Goal: Task Accomplishment & Management: Use online tool/utility

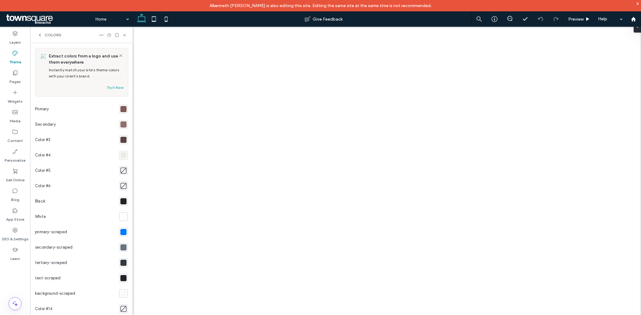
click at [120, 140] on div at bounding box center [123, 140] width 6 height 6
click at [120, 142] on div at bounding box center [123, 140] width 6 height 6
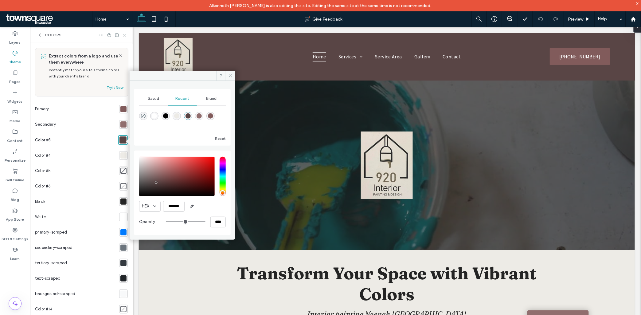
click at [209, 99] on span "Brand" at bounding box center [211, 98] width 10 height 5
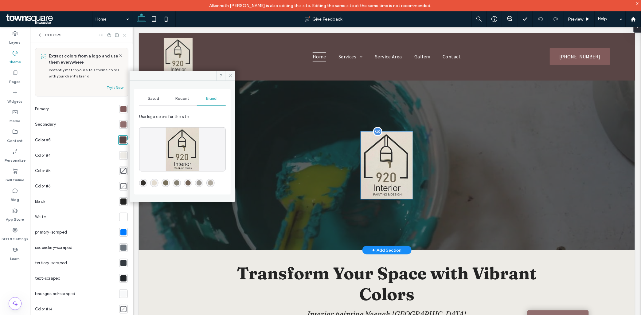
click at [391, 176] on img at bounding box center [387, 165] width 52 height 68
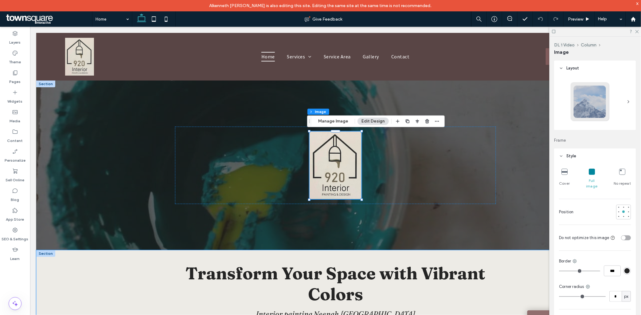
click at [90, 286] on div "Transform Your Space with Vibrant Colors Interior painting Neenah WI Visit Us" at bounding box center [335, 301] width 599 height 102
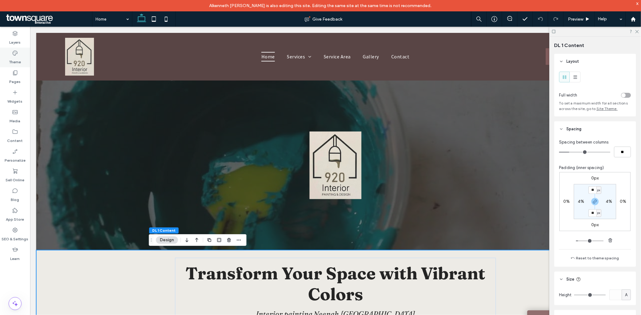
click at [22, 62] on div "Theme" at bounding box center [15, 58] width 30 height 20
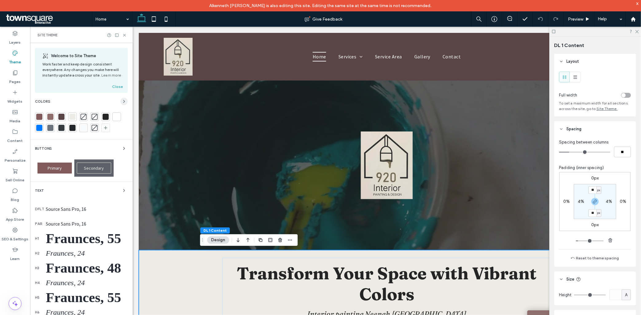
click at [122, 101] on icon "button" at bounding box center [124, 101] width 5 height 5
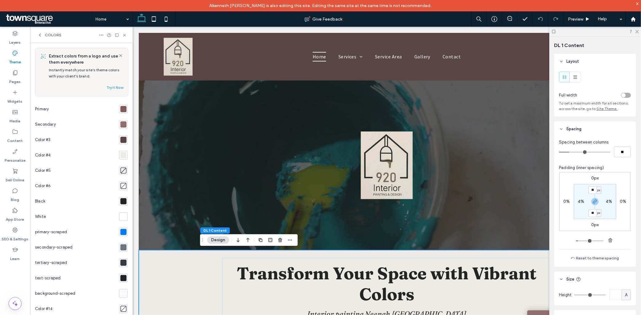
click at [40, 33] on icon at bounding box center [39, 35] width 5 height 5
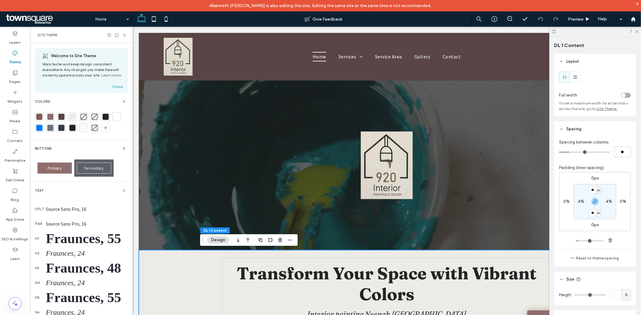
click at [46, 169] on div "Primary" at bounding box center [54, 168] width 34 height 11
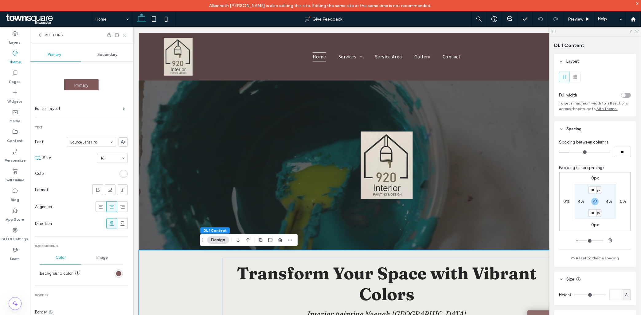
click at [90, 83] on div "Primary" at bounding box center [81, 84] width 34 height 11
click at [116, 274] on div "rgb(129, 91, 91)" at bounding box center [118, 273] width 5 height 5
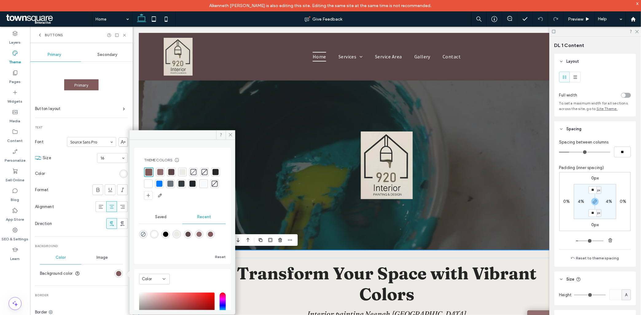
click at [42, 32] on div "Buttons" at bounding box center [81, 35] width 103 height 16
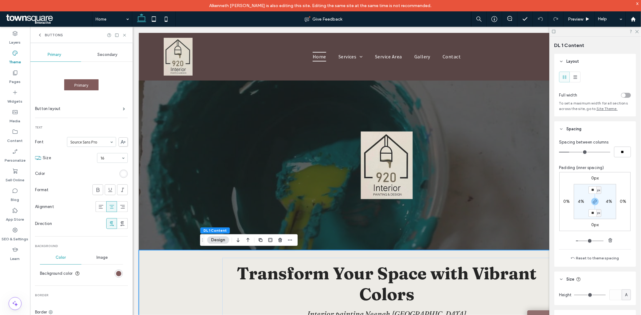
click at [39, 35] on use at bounding box center [39, 35] width 1 height 2
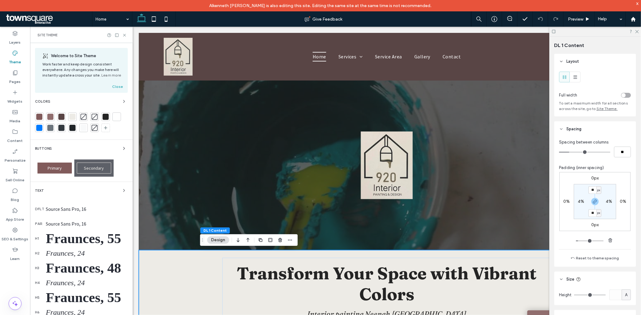
click at [122, 101] on icon "button" at bounding box center [124, 101] width 5 height 5
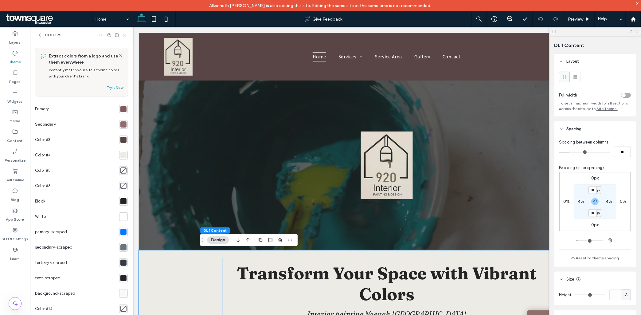
scroll to position [19, 0]
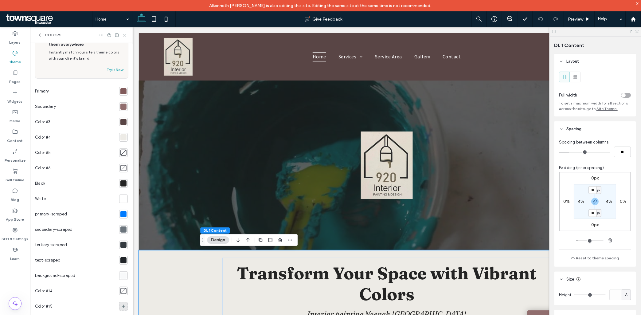
click at [121, 304] on icon at bounding box center [123, 306] width 5 height 5
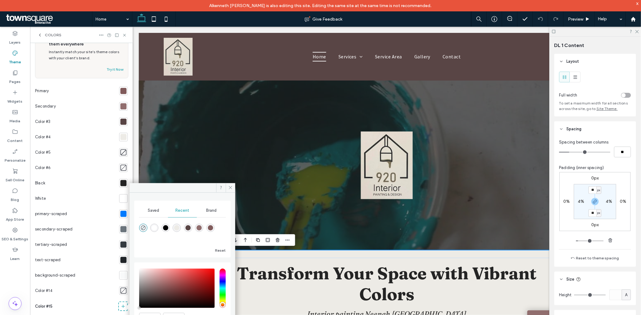
click at [216, 211] on span "Brand" at bounding box center [211, 210] width 10 height 5
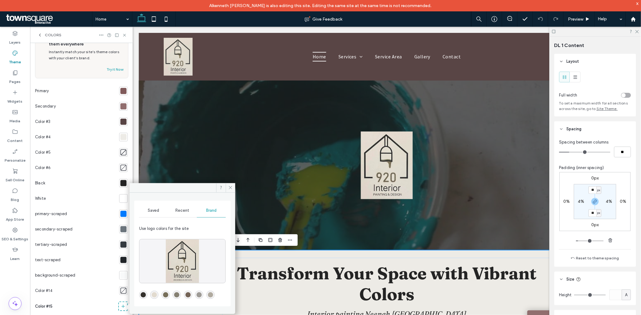
click at [168, 297] on div "rgba(119,111,90,1)" at bounding box center [165, 294] width 5 height 5
click at [181, 296] on div "rgba(134,129,115,1)" at bounding box center [177, 295] width 8 height 8
click at [202, 295] on div "rgba(158,155,150,1)" at bounding box center [199, 294] width 5 height 5
click at [181, 294] on div "rgba(134,129,115,1)" at bounding box center [177, 295] width 8 height 8
click at [156, 209] on span "Saved" at bounding box center [153, 210] width 11 height 5
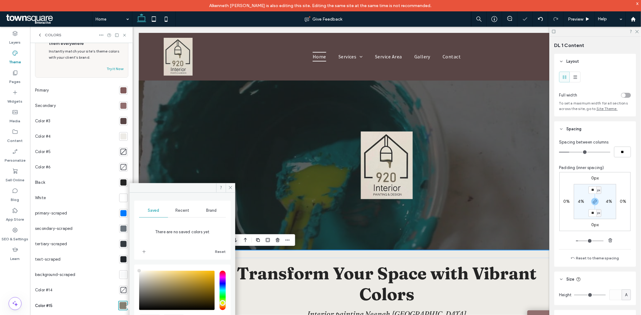
type input "****"
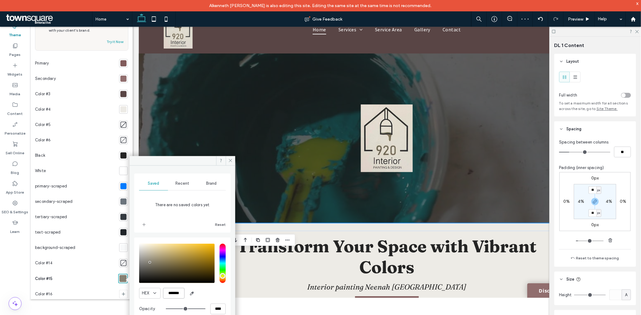
click at [180, 292] on input "*******" at bounding box center [174, 293] width 22 height 11
paste input "color picker textbox"
type input "*******"
click at [208, 181] on span "Brand" at bounding box center [211, 183] width 10 height 5
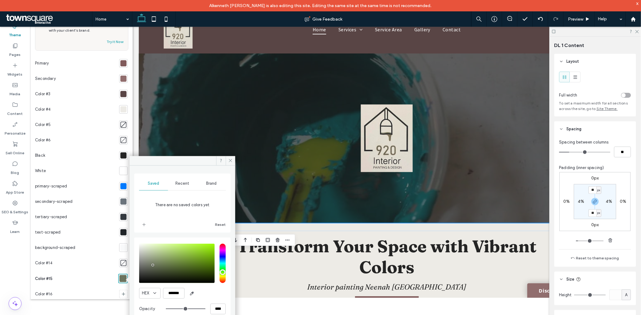
scroll to position [0, 0]
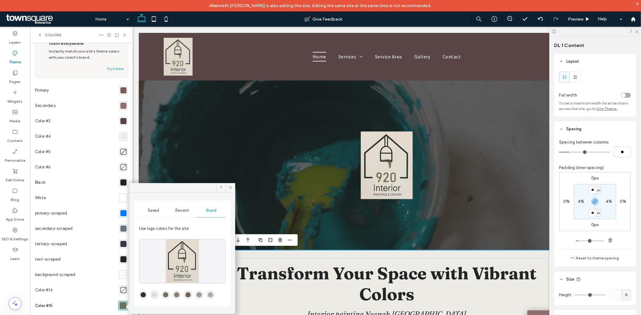
click at [170, 295] on div "rgba(119,111,90,1)" at bounding box center [166, 295] width 8 height 8
click at [179, 295] on div "rgba(134,129,115,1)" at bounding box center [176, 294] width 5 height 5
click at [152, 207] on div "Saved" at bounding box center [153, 211] width 29 height 14
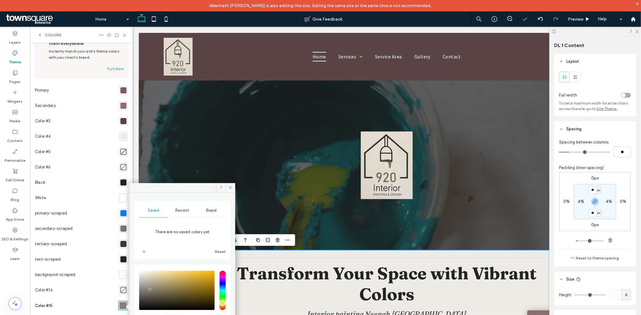
scroll to position [27, 0]
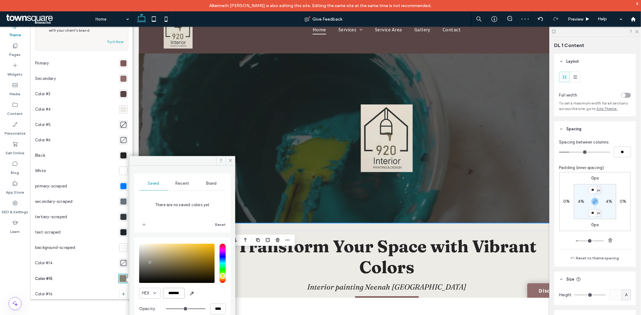
click at [180, 291] on input "*******" at bounding box center [174, 293] width 22 height 11
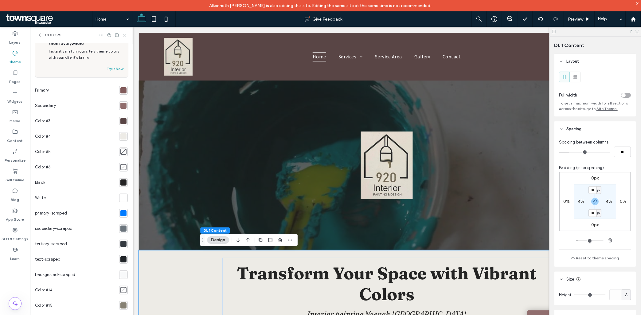
scroll to position [0, 0]
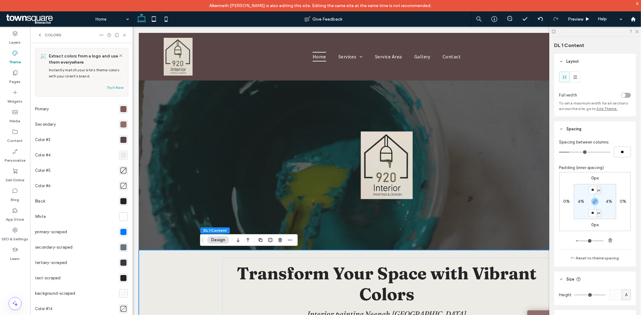
click at [41, 36] on icon at bounding box center [39, 35] width 5 height 5
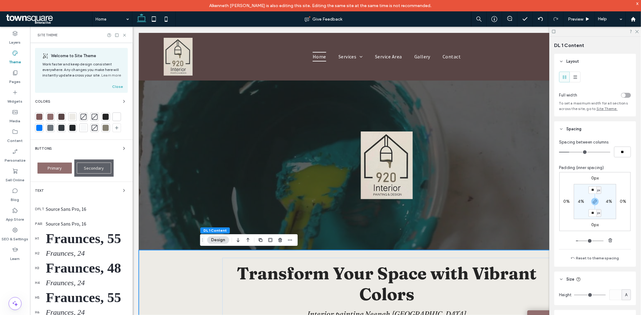
click at [54, 166] on span "Primary" at bounding box center [55, 169] width 14 height 6
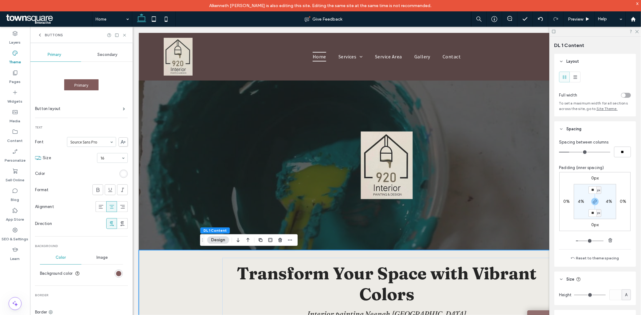
scroll to position [68, 0]
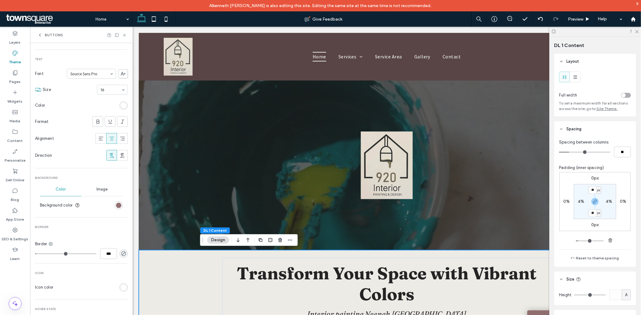
click at [116, 204] on div "rgb(129, 91, 91)" at bounding box center [118, 205] width 5 height 5
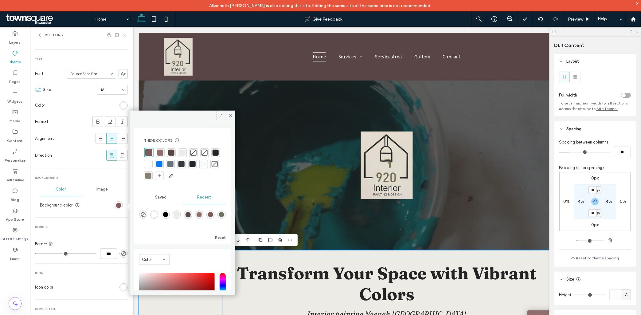
click at [219, 214] on div "rgba(108, 116, 95, 1)" at bounding box center [221, 214] width 5 height 5
type input "*"
type input "*******"
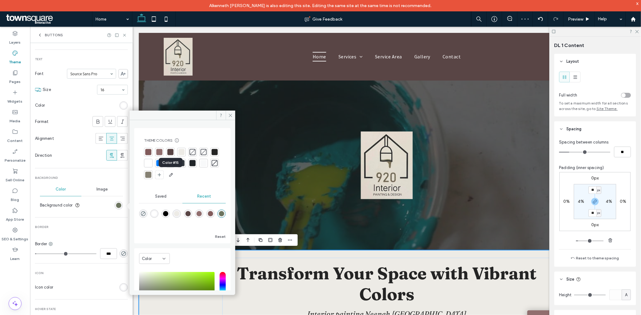
click at [152, 178] on div at bounding box center [148, 175] width 6 height 6
type input "*"
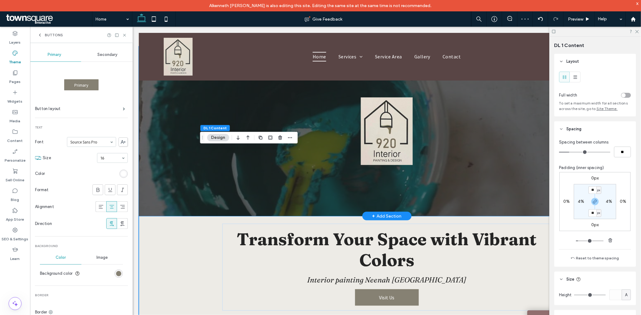
scroll to position [0, 0]
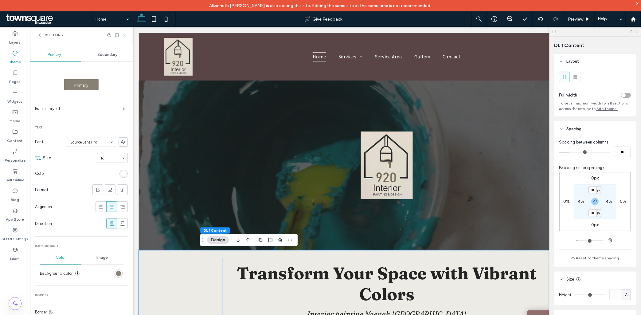
click at [553, 33] on use at bounding box center [554, 31] width 3 height 3
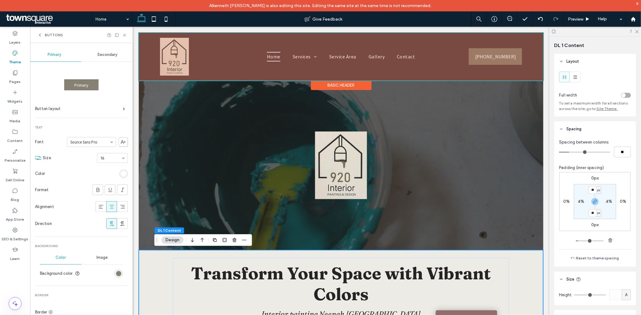
click at [487, 58] on div at bounding box center [341, 57] width 405 height 48
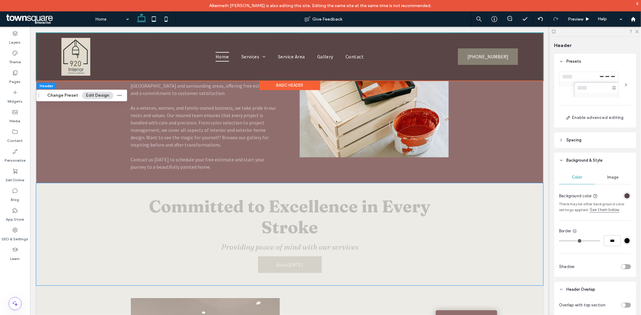
scroll to position [615, 0]
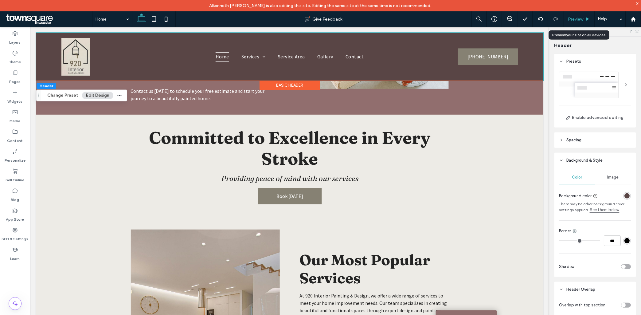
click at [573, 18] on span "Preview" at bounding box center [576, 19] width 15 height 5
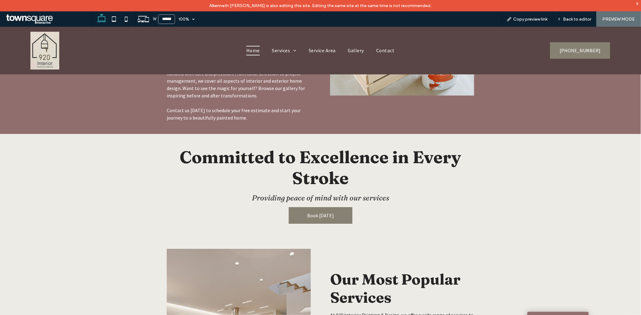
scroll to position [632, 0]
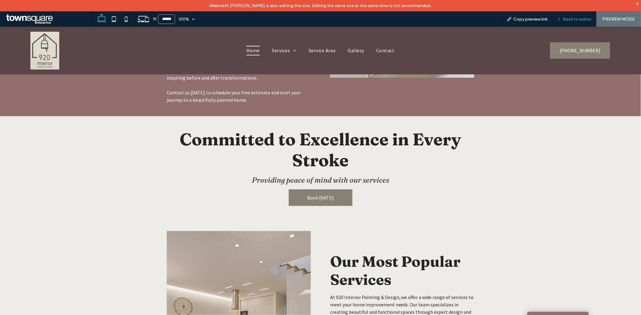
click at [567, 22] on div "Back to editor" at bounding box center [575, 18] width 44 height 15
click at [568, 22] on span "Back to editor" at bounding box center [578, 19] width 28 height 5
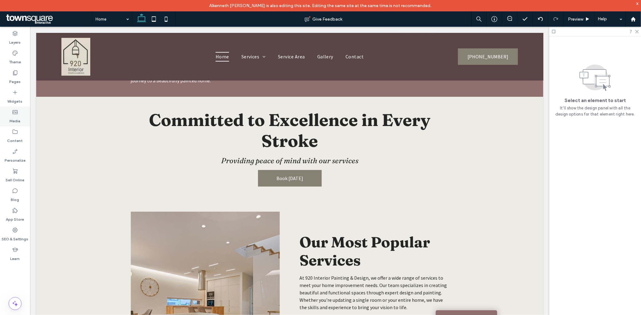
click at [14, 121] on label "Media" at bounding box center [15, 119] width 11 height 9
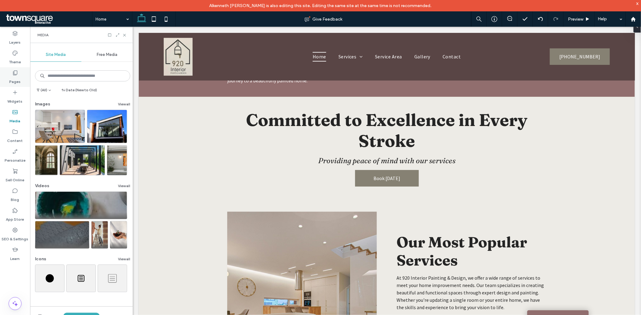
click at [13, 79] on label "Pages" at bounding box center [15, 80] width 11 height 9
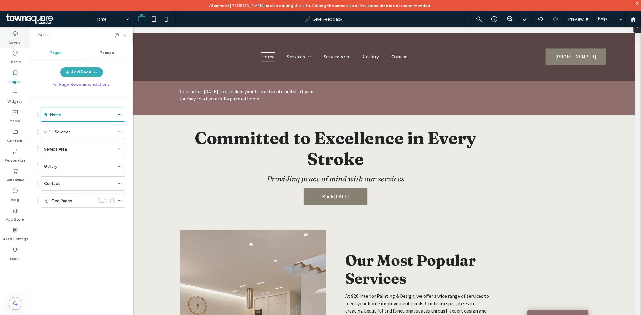
click at [11, 47] on div "Layers" at bounding box center [15, 38] width 30 height 20
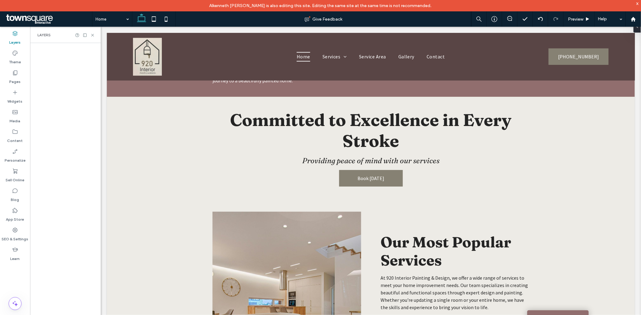
click at [15, 61] on label "Theme" at bounding box center [15, 60] width 12 height 9
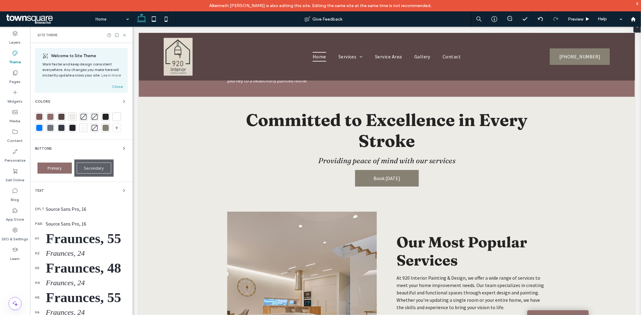
click at [56, 167] on span "Primary" at bounding box center [55, 169] width 14 height 6
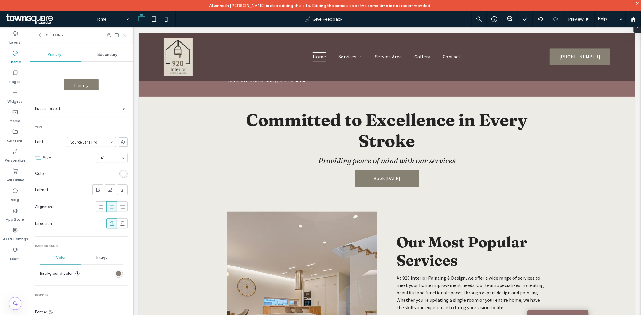
scroll to position [68, 0]
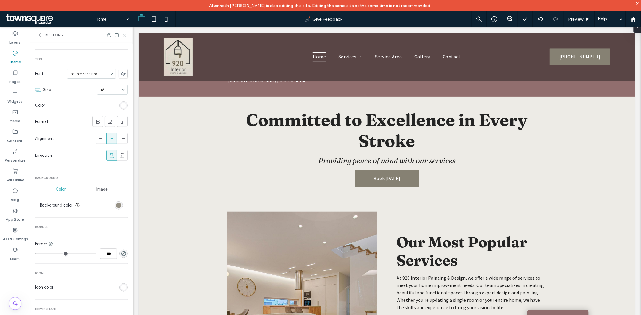
click at [116, 205] on div "rgb(134, 129, 115)" at bounding box center [118, 205] width 5 height 5
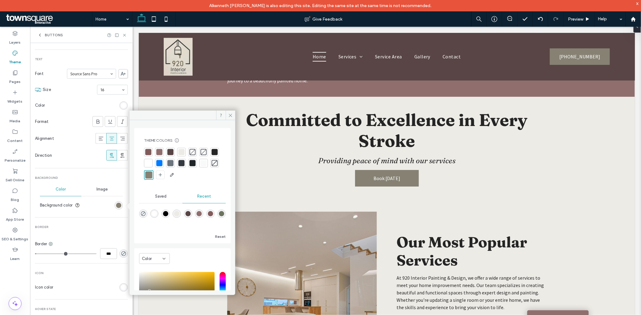
scroll to position [60, 0]
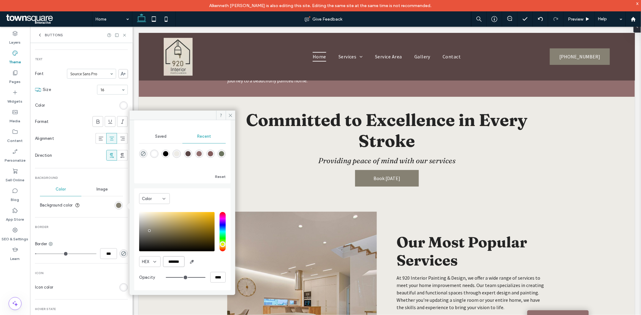
click at [173, 260] on input "*******" at bounding box center [174, 261] width 22 height 11
paste input "color picker textbox"
type input "*"
type input "*******"
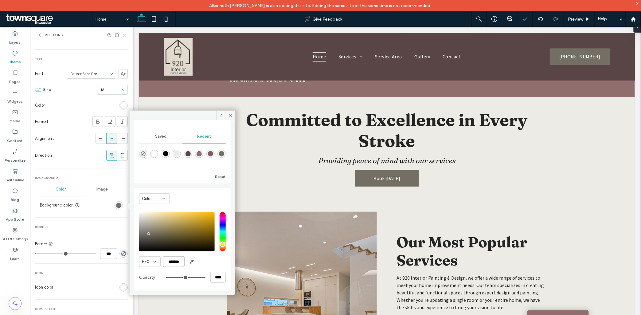
type input "*"
type input "*******"
click at [565, 203] on div "Our Most Popular Services At 920 Interior Painting & Design, we offer a wide ra…" at bounding box center [387, 309] width 369 height 221
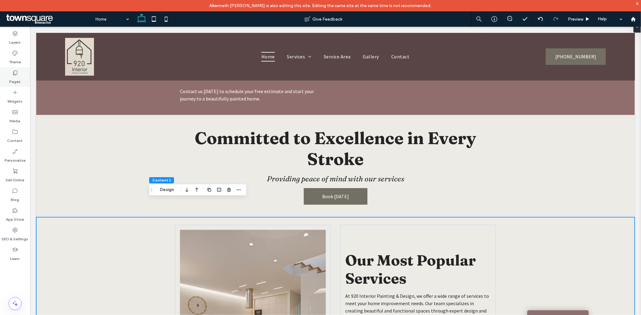
click at [14, 74] on use at bounding box center [15, 73] width 4 height 5
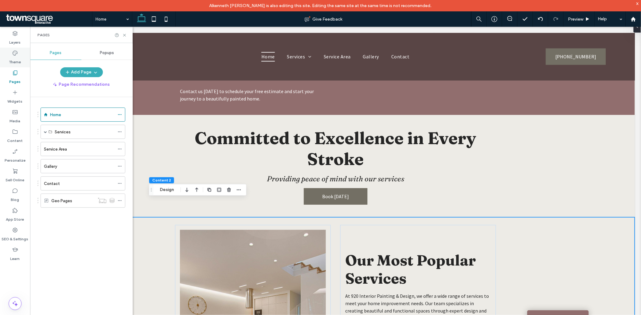
click at [11, 57] on label "Theme" at bounding box center [15, 60] width 12 height 9
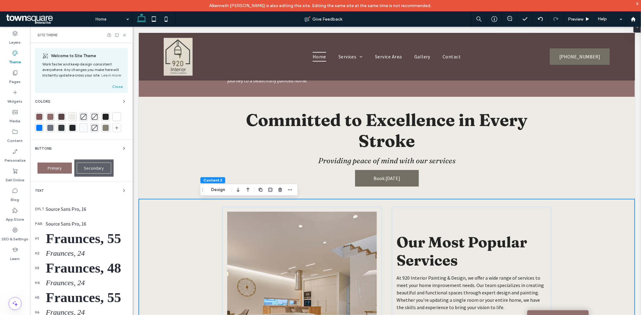
click at [62, 170] on span "Primary" at bounding box center [55, 169] width 14 height 6
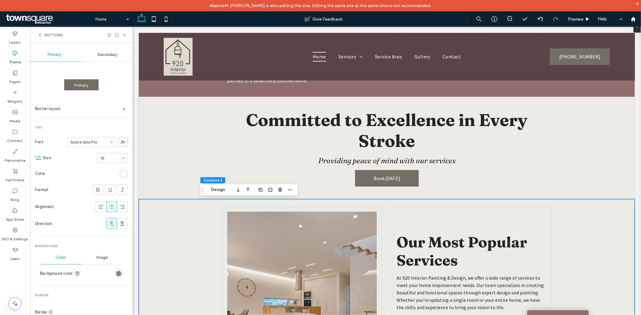
drag, startPoint x: 115, startPoint y: 280, endPoint x: 115, endPoint y: 275, distance: 4.9
click at [115, 280] on section "Background color" at bounding box center [81, 273] width 83 height 15
click at [116, 273] on div "rgb(115, 111, 100)" at bounding box center [118, 273] width 5 height 5
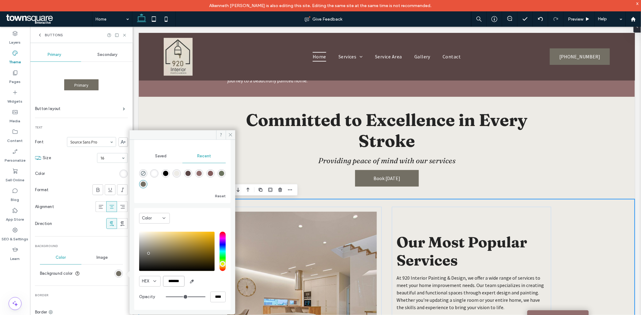
click at [176, 284] on input "*******" at bounding box center [174, 281] width 22 height 11
type input "******"
type input "*"
type input "*******"
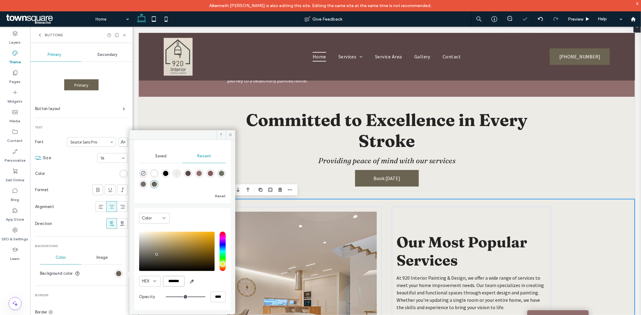
type input "*"
type input "*******"
click at [270, 168] on div "Committed to Excellence in Every Stroke Providing peace of mind with our servic…" at bounding box center [386, 147] width 329 height 87
